Goal: Task Accomplishment & Management: Manage account settings

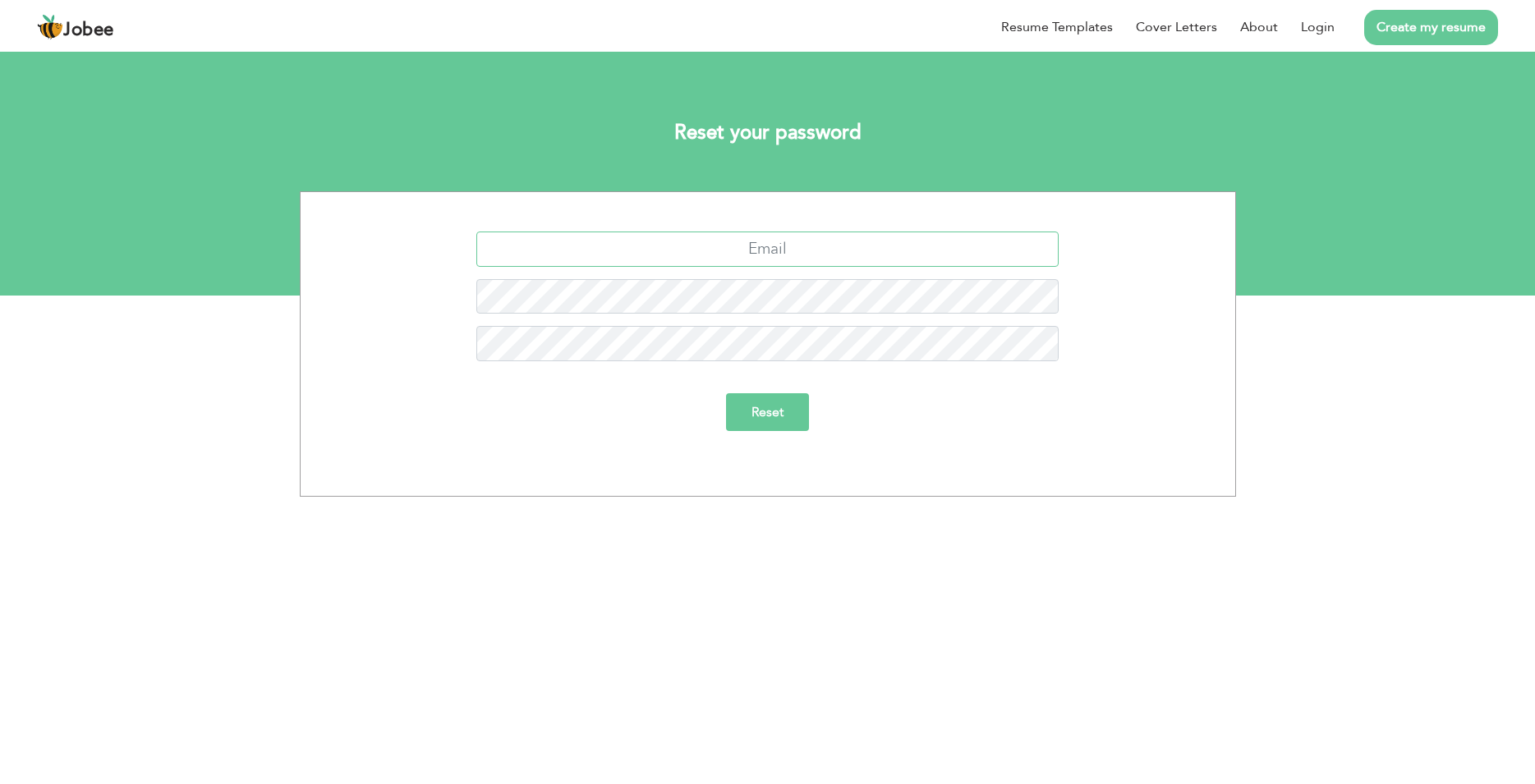
click at [825, 246] on input "text" at bounding box center [767, 248] width 582 height 35
click at [745, 248] on input "text" at bounding box center [767, 248] width 582 height 35
paste input "[EMAIL_ADDRESS][DOMAIN_NAME]"
type input "[EMAIL_ADDRESS][DOMAIN_NAME]"
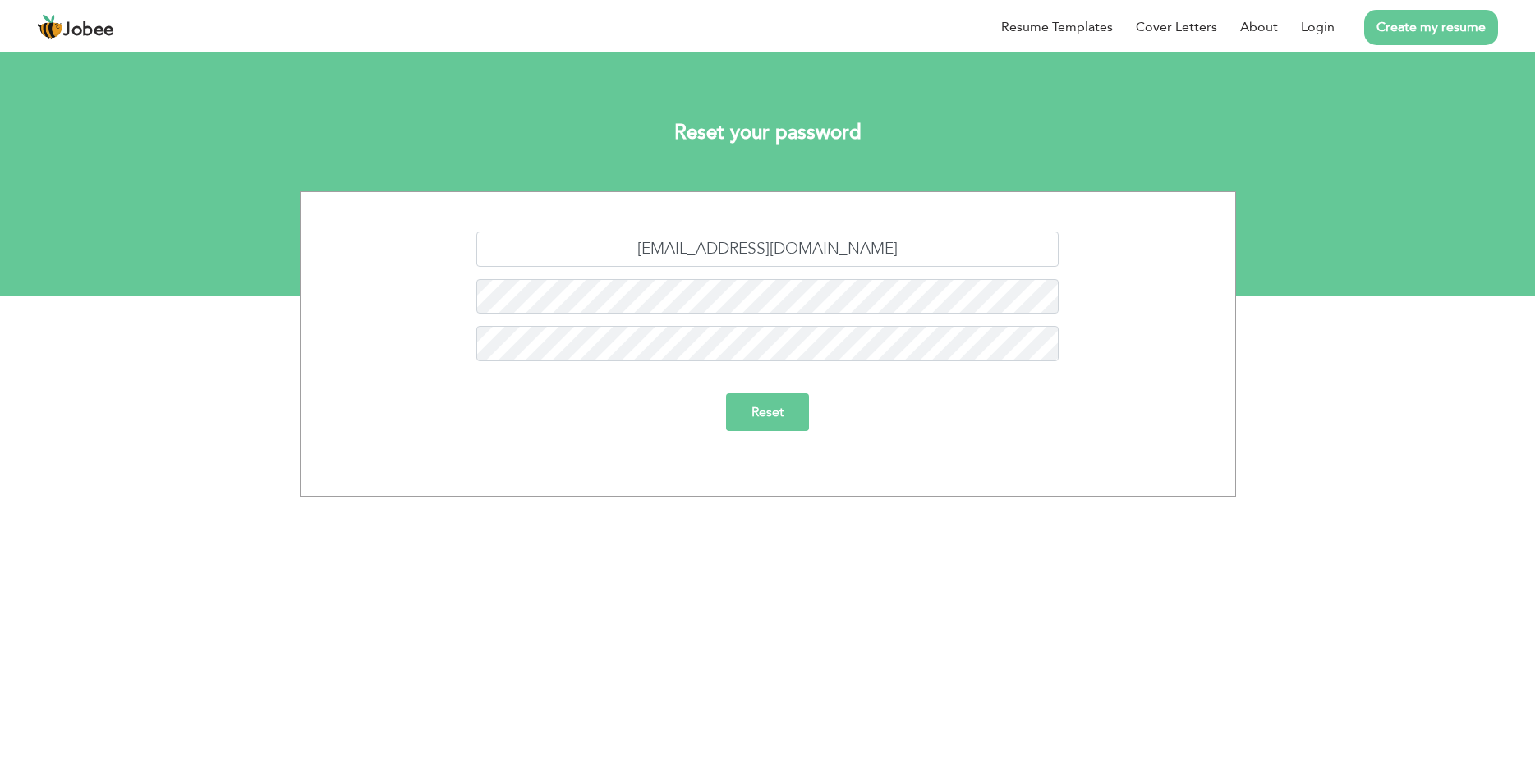
click at [788, 411] on input "Reset" at bounding box center [767, 412] width 83 height 38
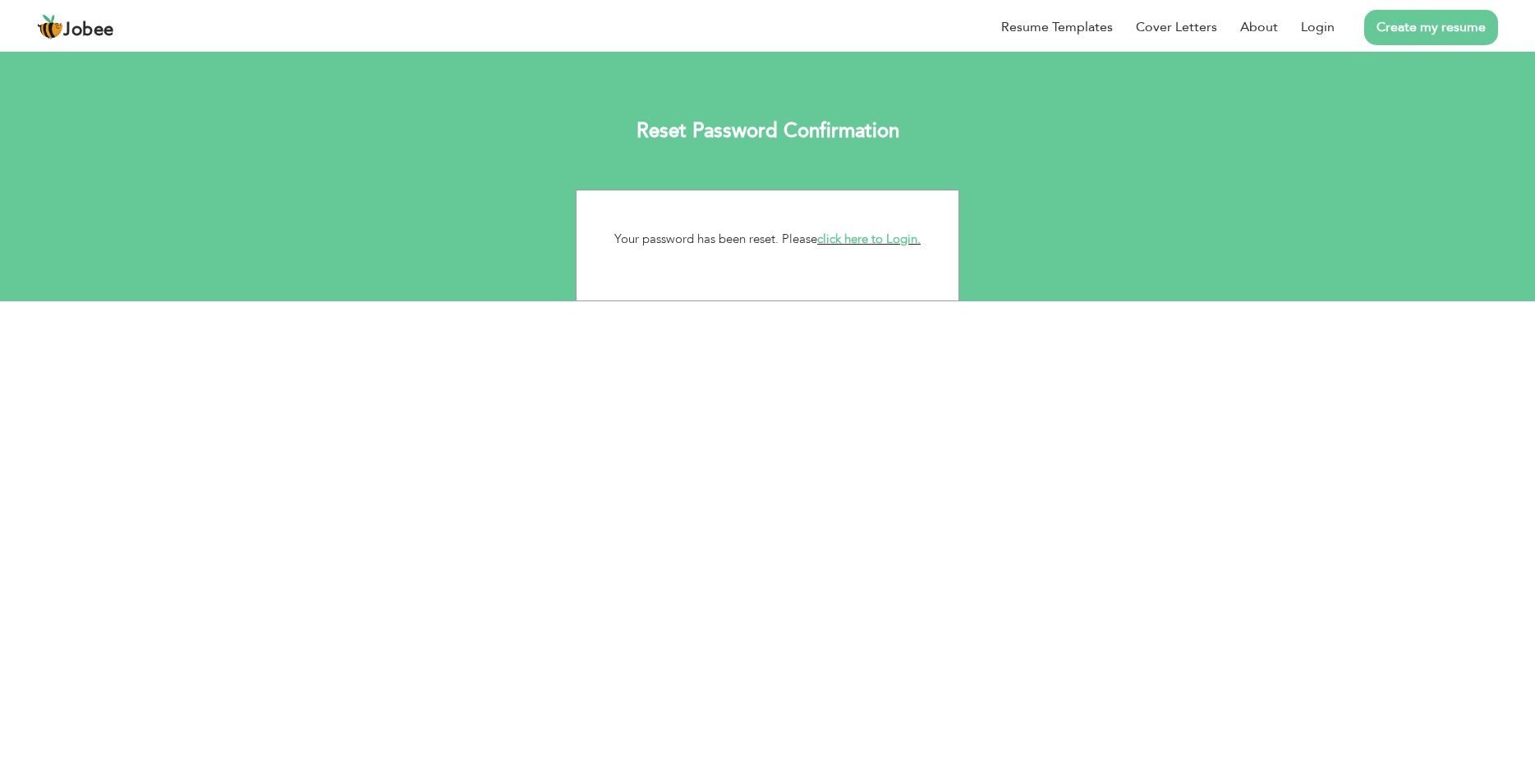
click at [843, 236] on link "click here to Login." at bounding box center [869, 238] width 104 height 16
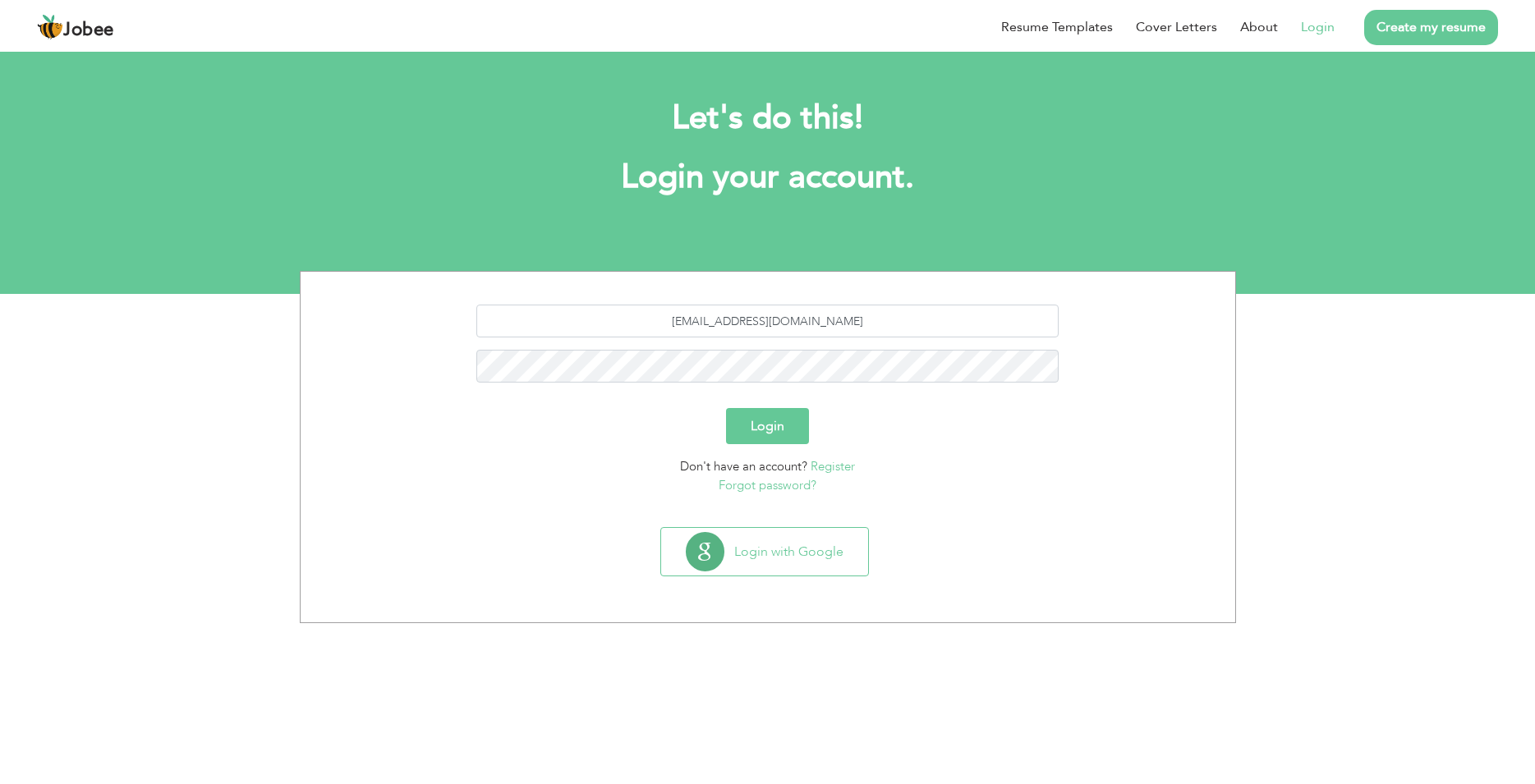
click at [779, 438] on button "Login" at bounding box center [767, 426] width 83 height 36
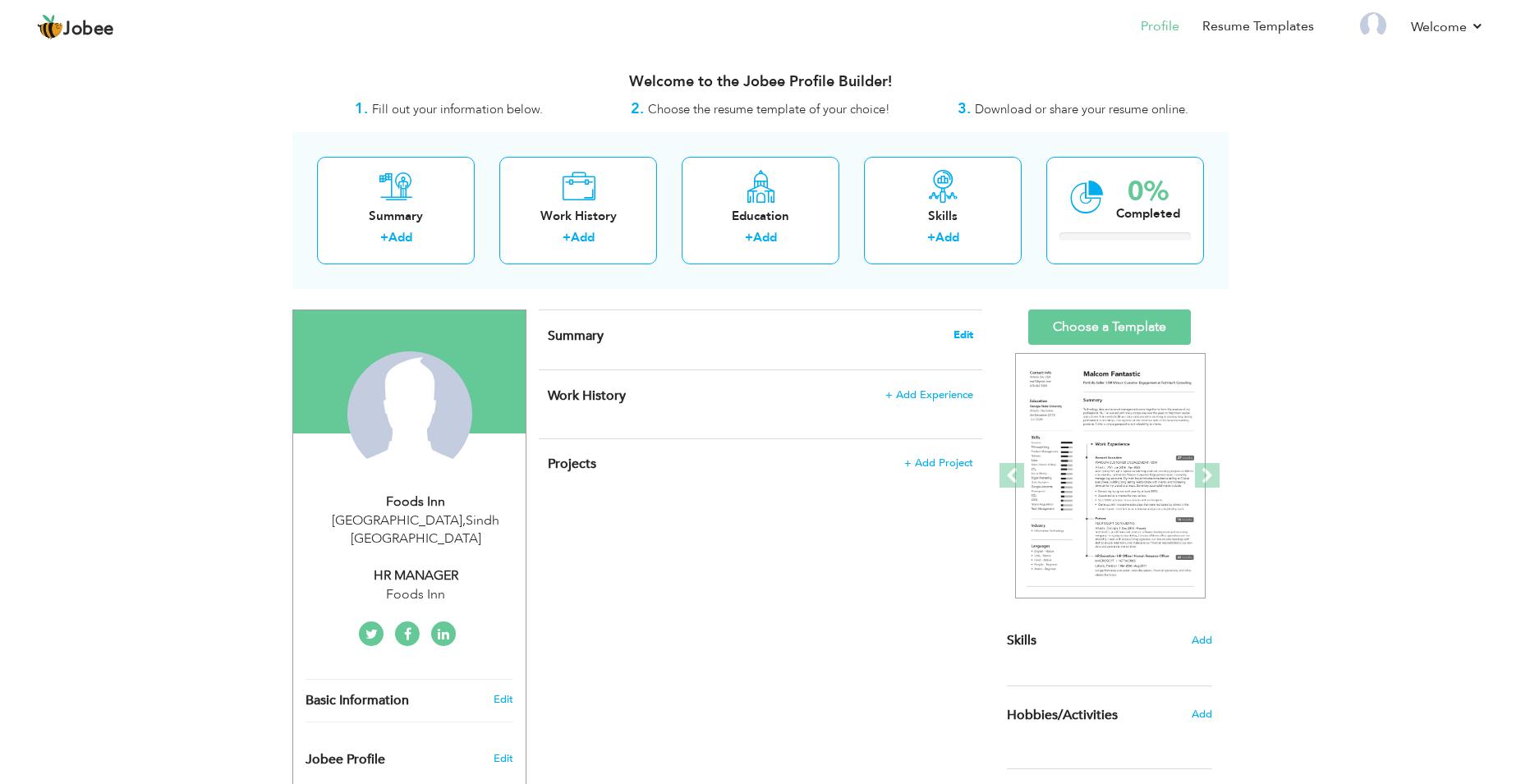
click at [965, 337] on span "Edit" at bounding box center [963, 335] width 20 height 11
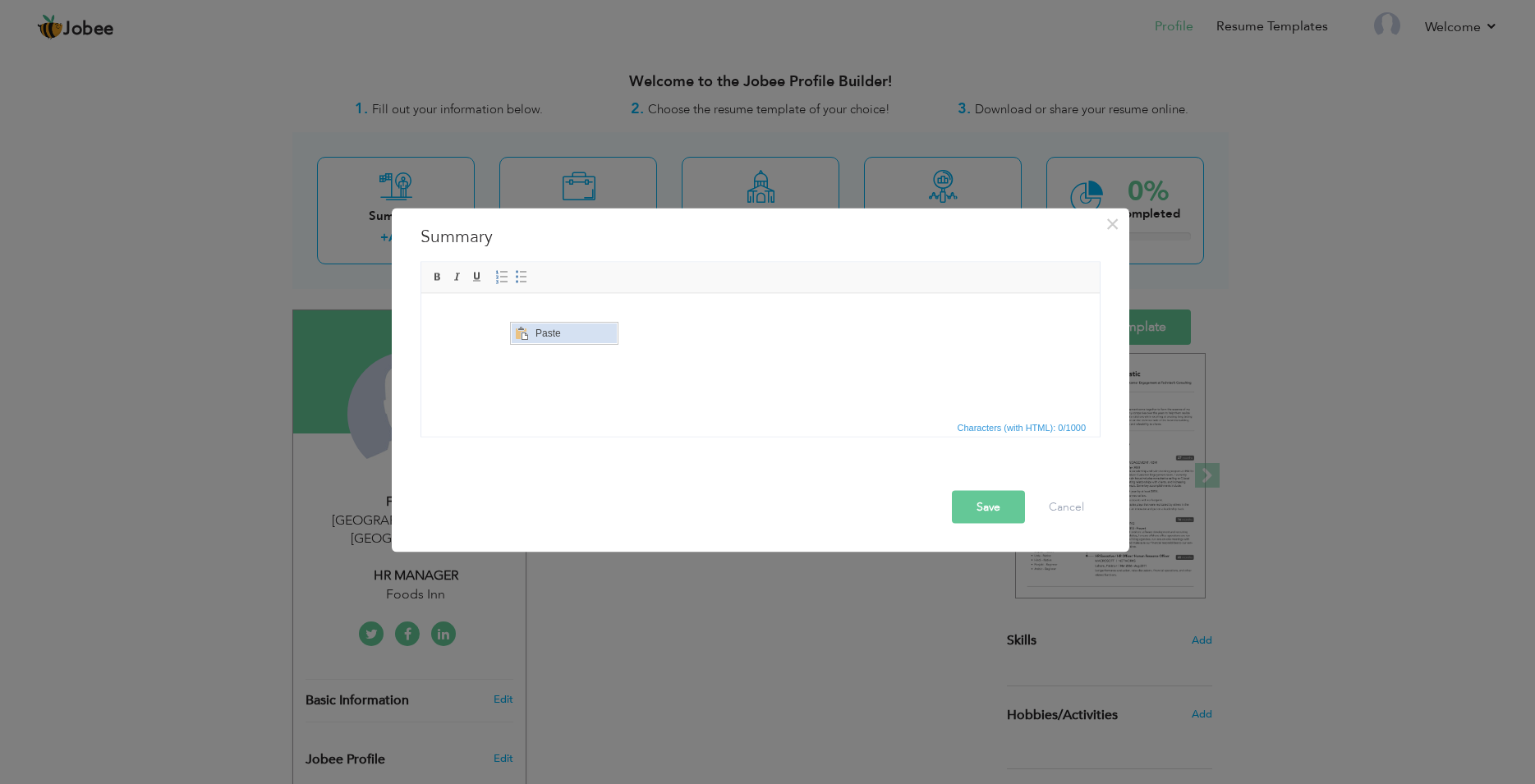
click at [557, 342] on span "Paste" at bounding box center [574, 332] width 85 height 20
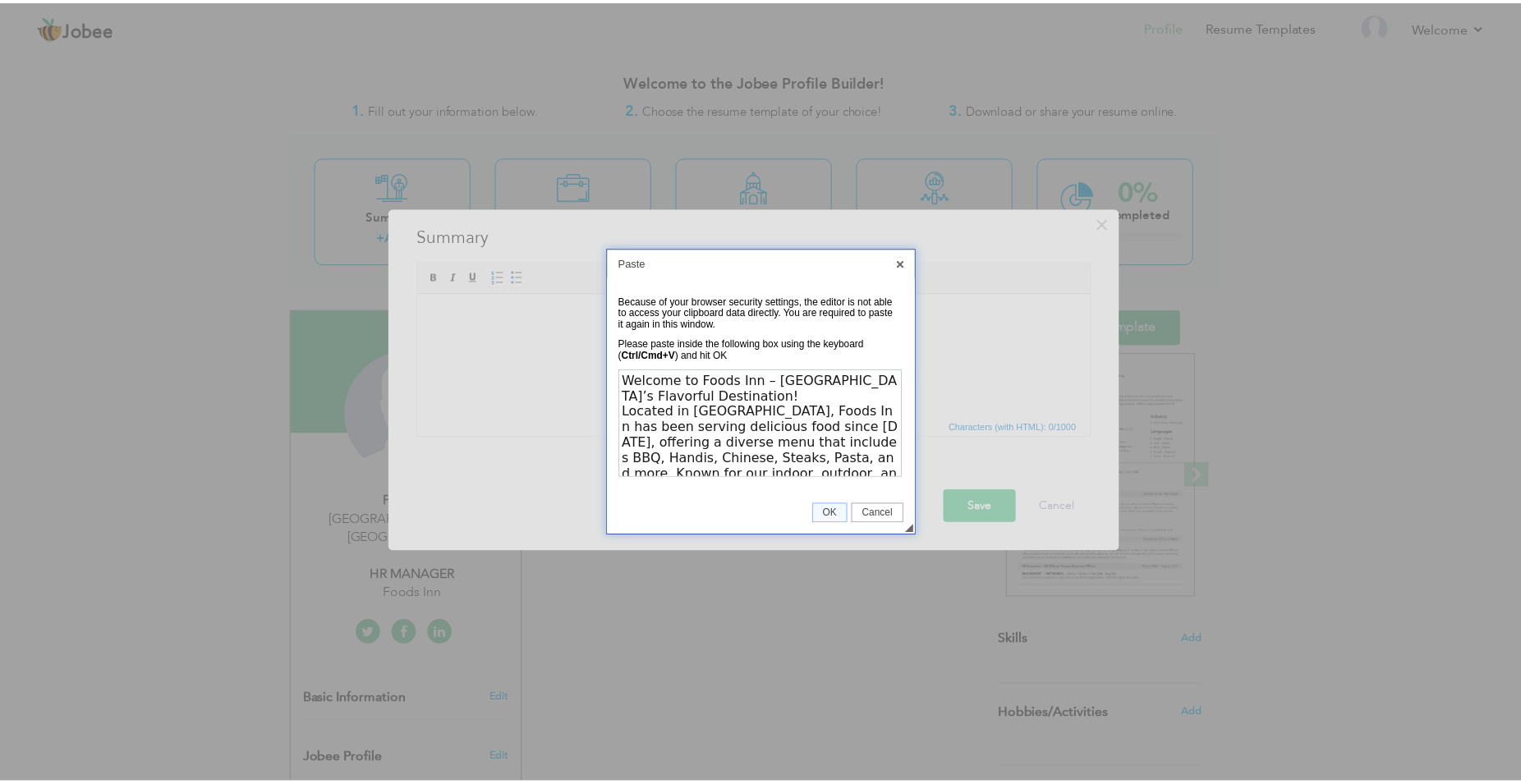
scroll to position [223, 0]
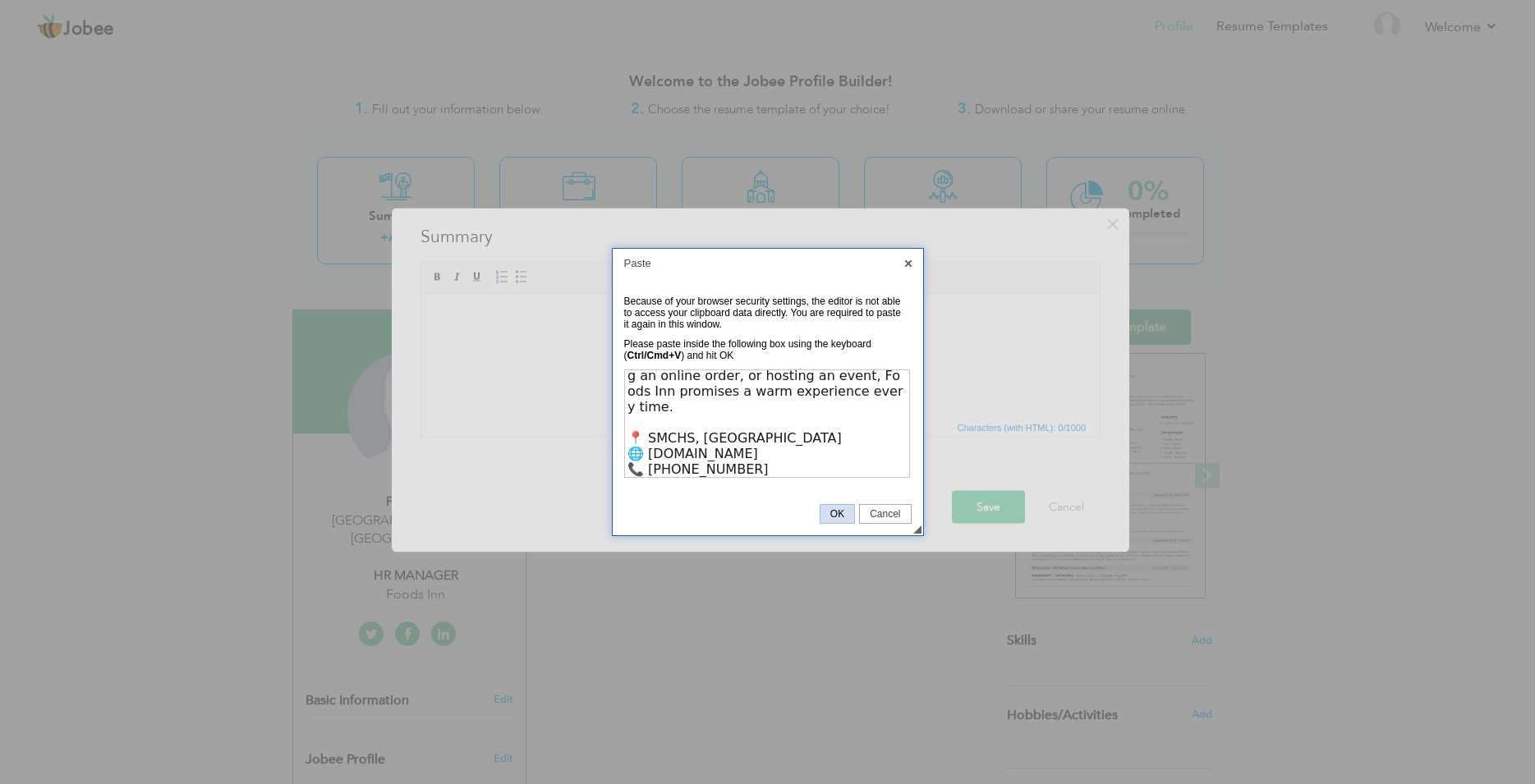
click at [831, 506] on link "OK" at bounding box center [837, 513] width 35 height 20
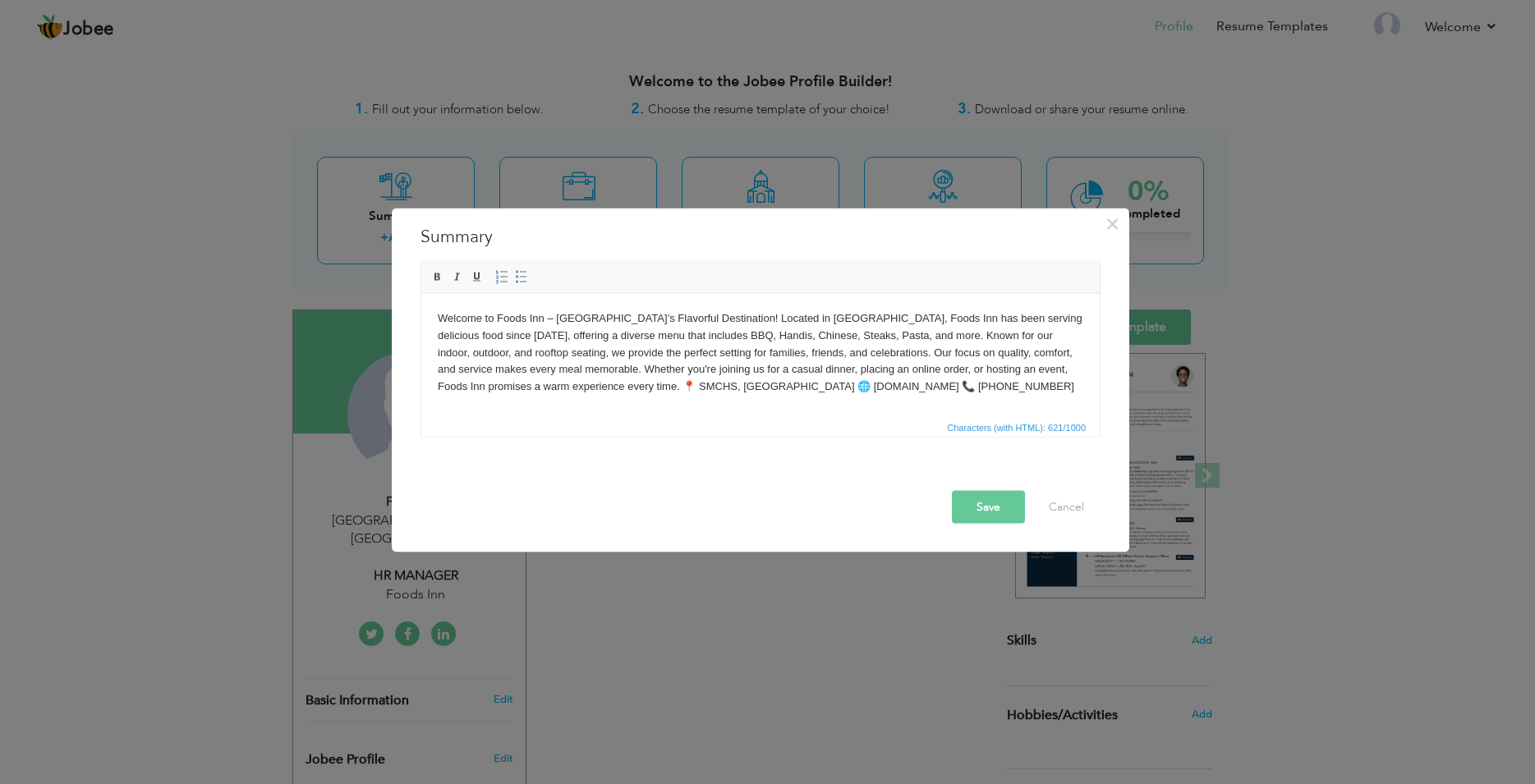
click at [977, 511] on button "Save" at bounding box center [988, 506] width 73 height 33
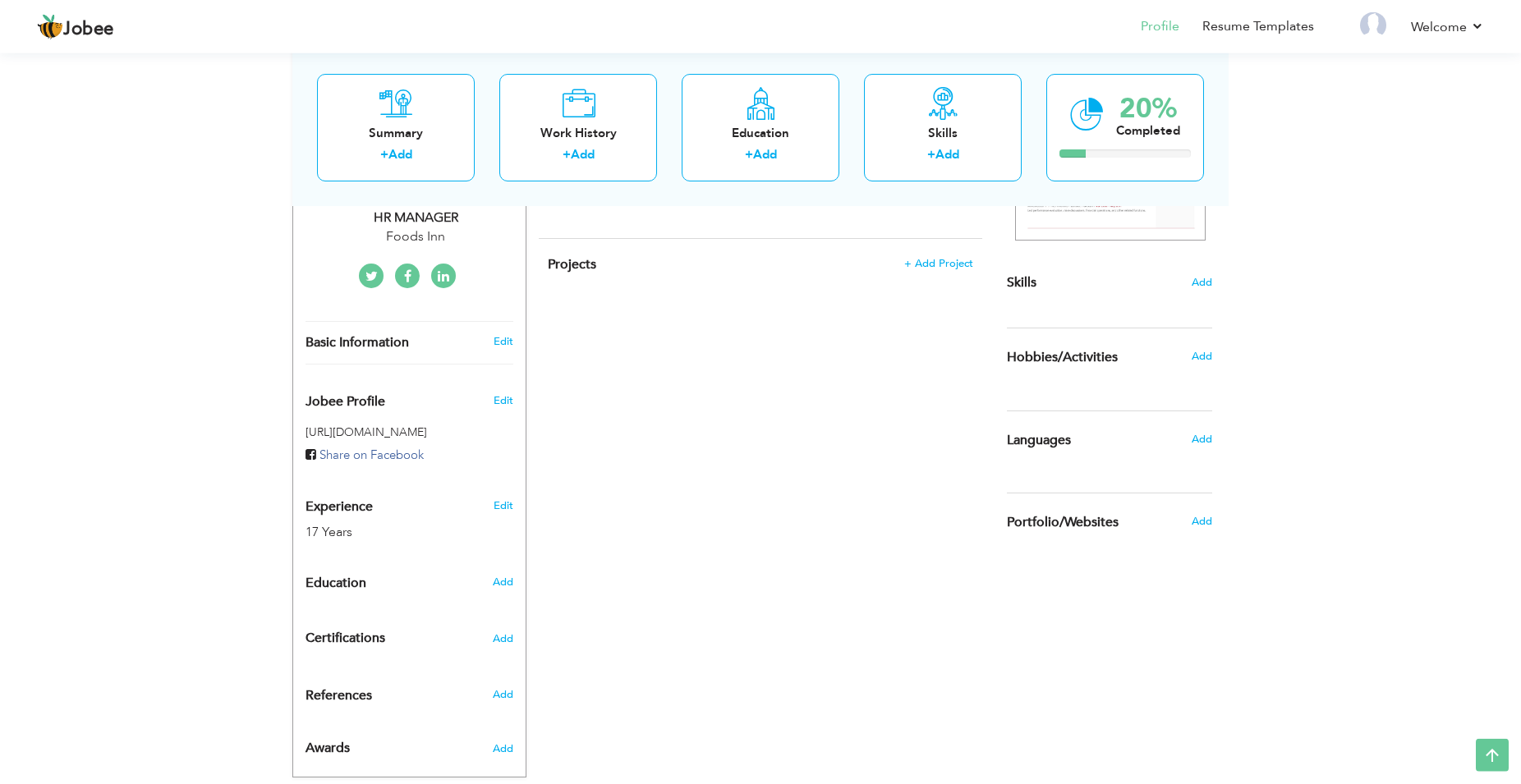
scroll to position [375, 0]
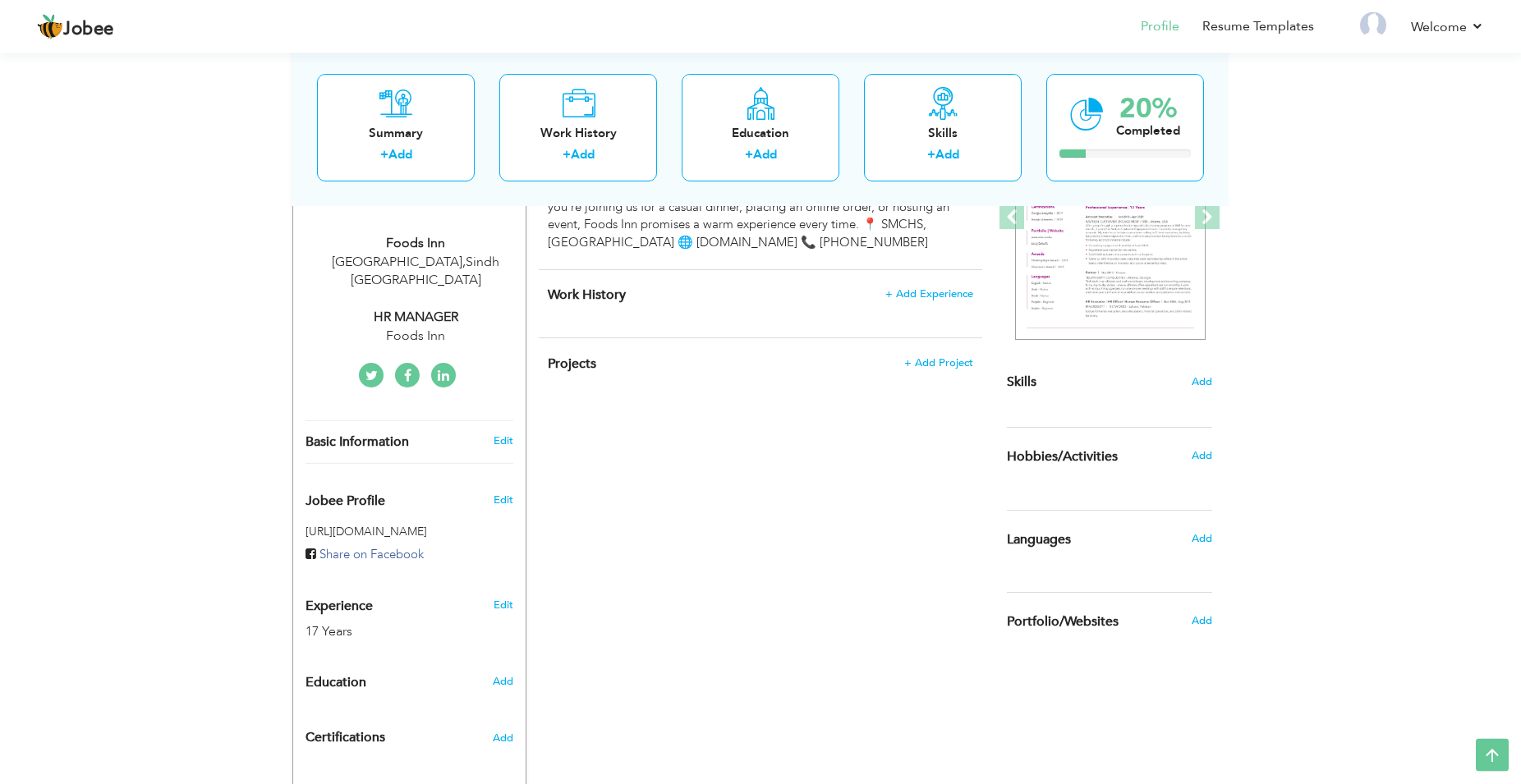
drag, startPoint x: 1123, startPoint y: 296, endPoint x: 1097, endPoint y: 297, distance: 26.0
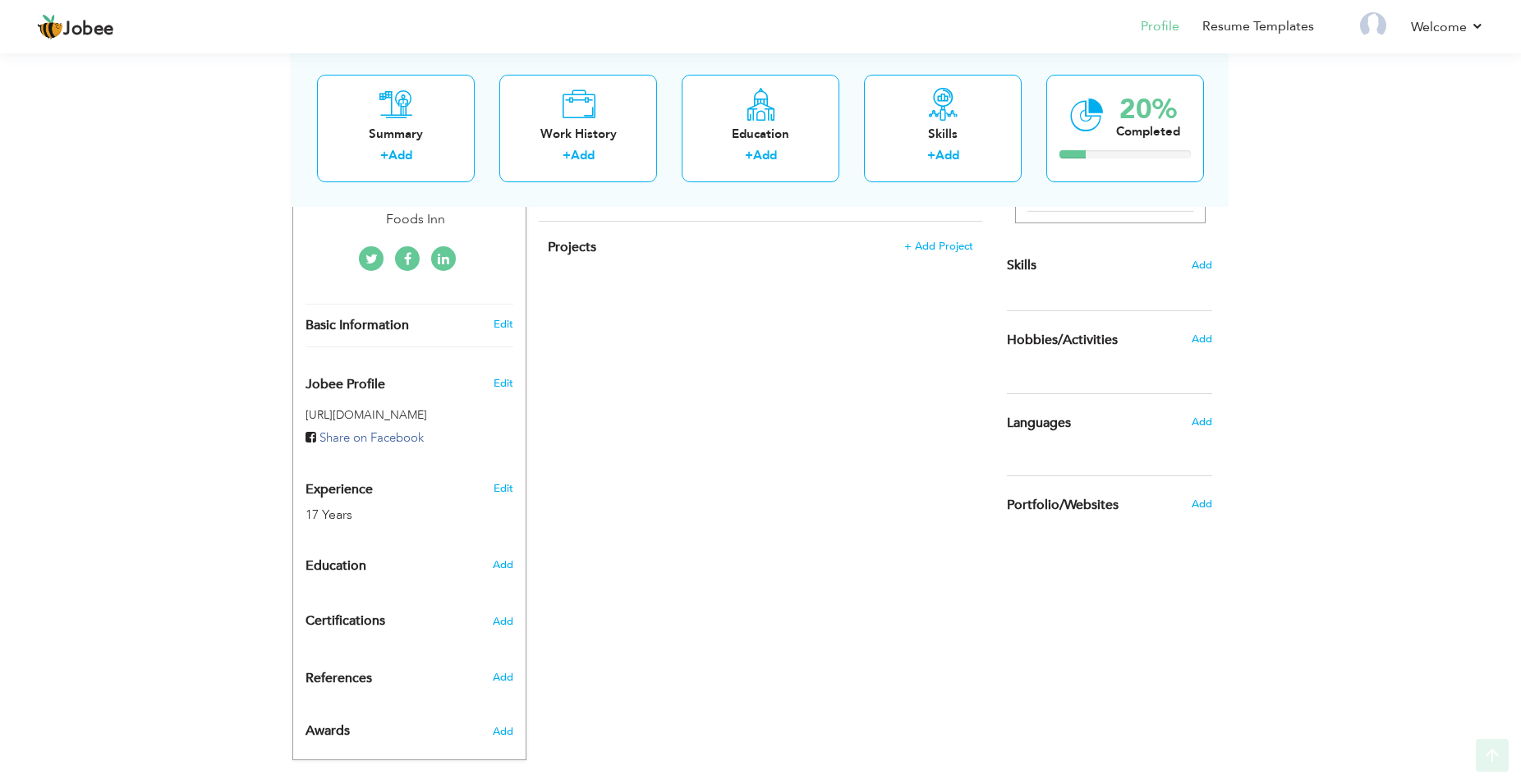
scroll to position [0, 0]
